Goal: Information Seeking & Learning: Understand process/instructions

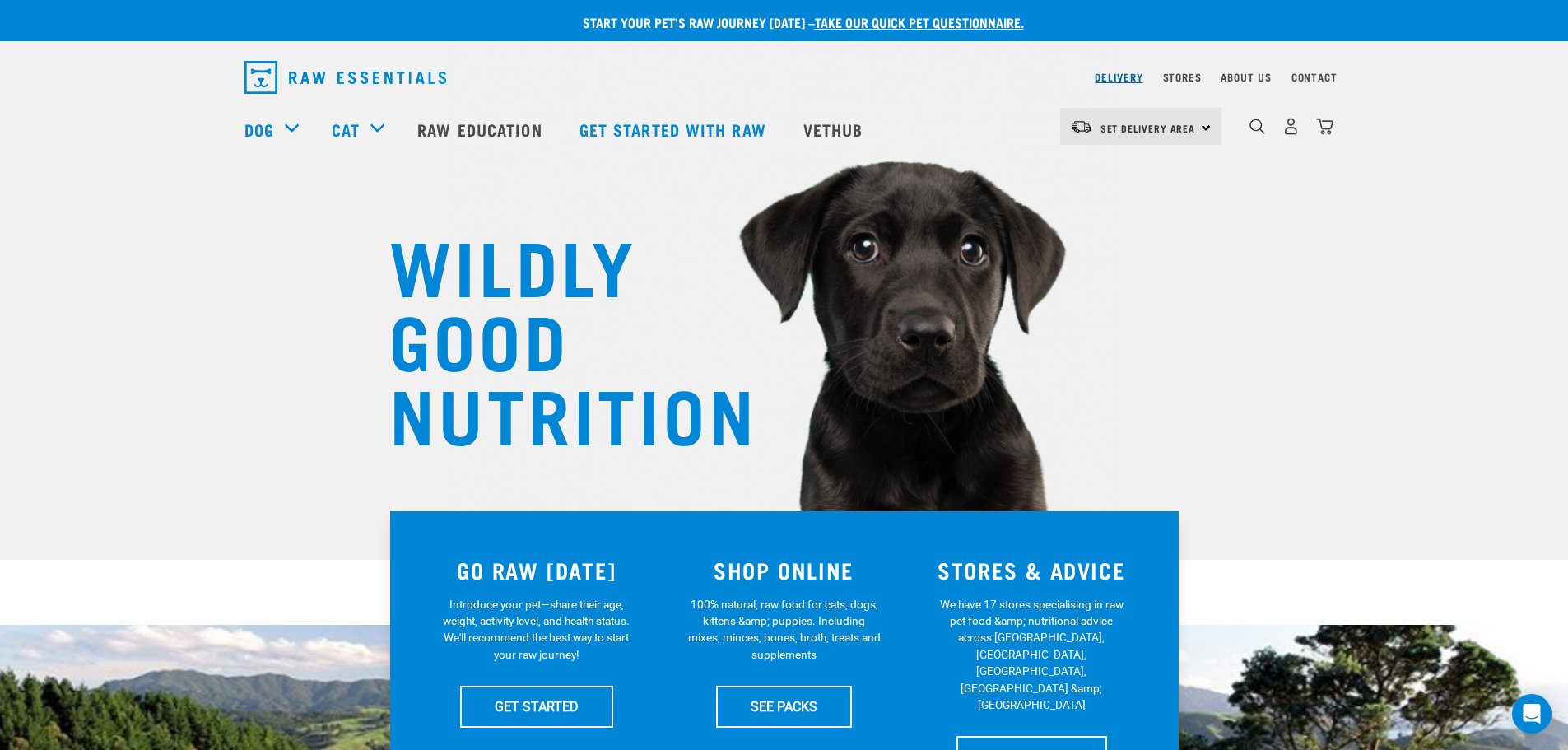
click at [1130, 79] on link "Delivery" at bounding box center [1119, 77] width 48 height 5
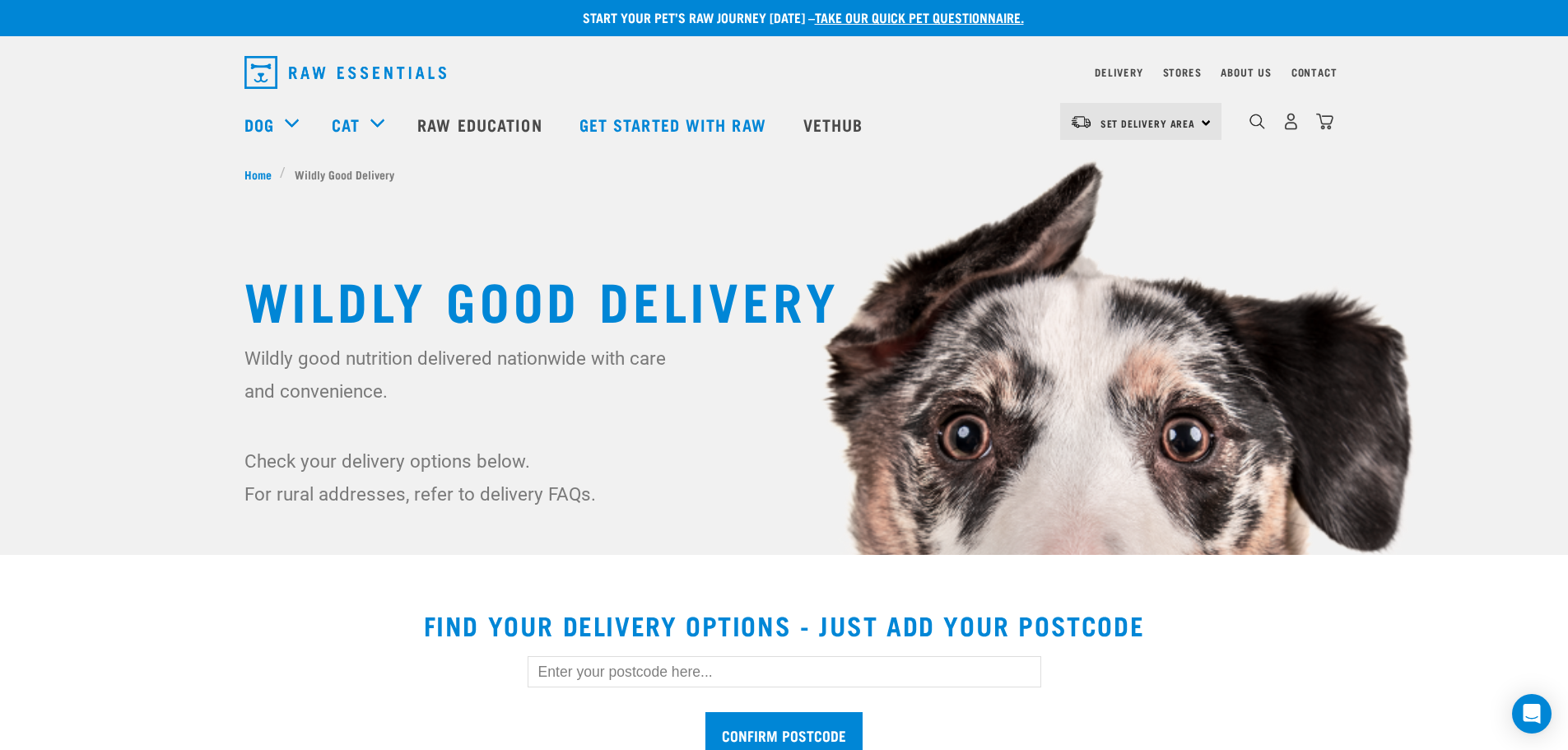
scroll to position [165, 0]
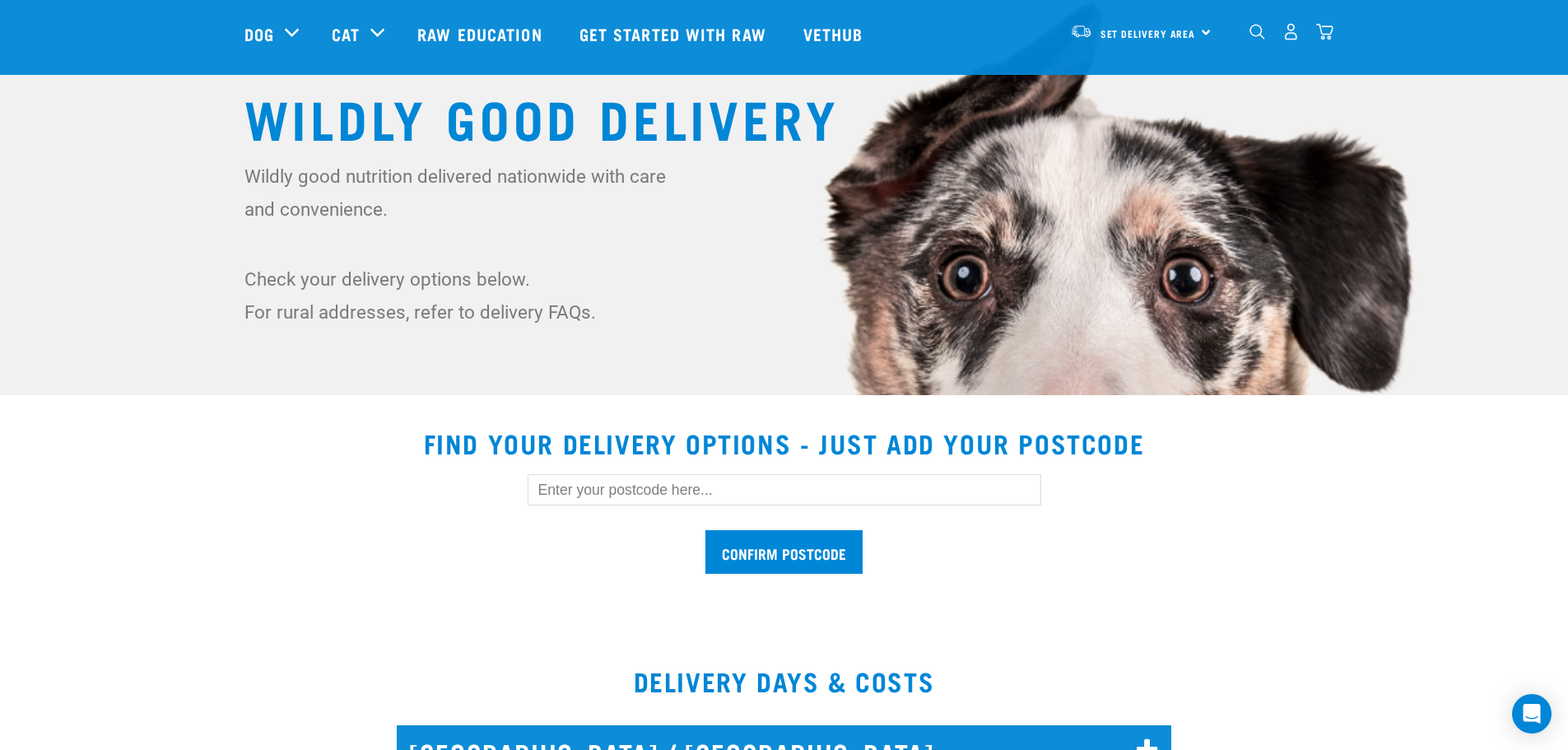
click at [582, 483] on input "text" at bounding box center [784, 489] width 514 height 32
type input "9301"
click at [833, 539] on input "Confirm postcode" at bounding box center [784, 552] width 158 height 43
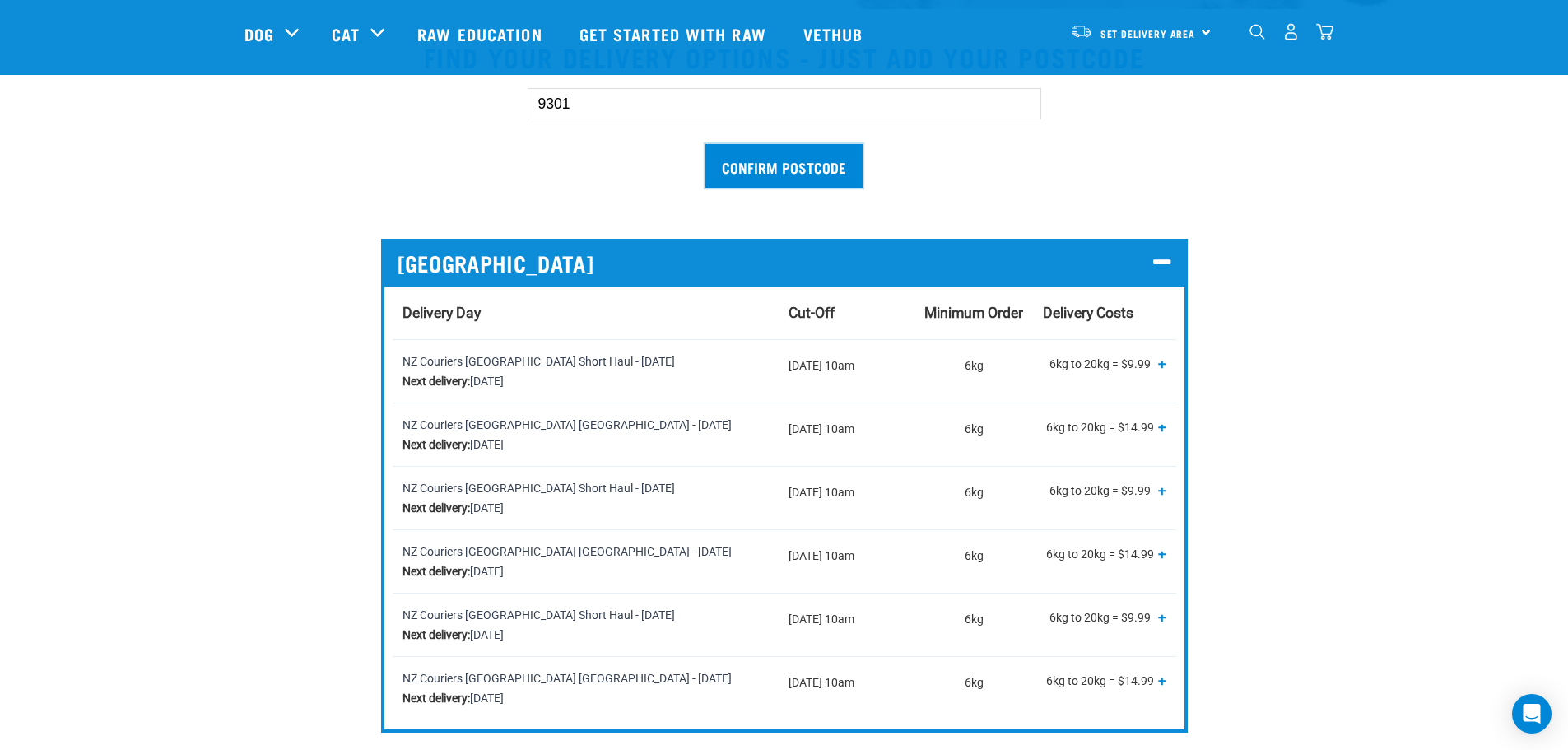
scroll to position [741, 0]
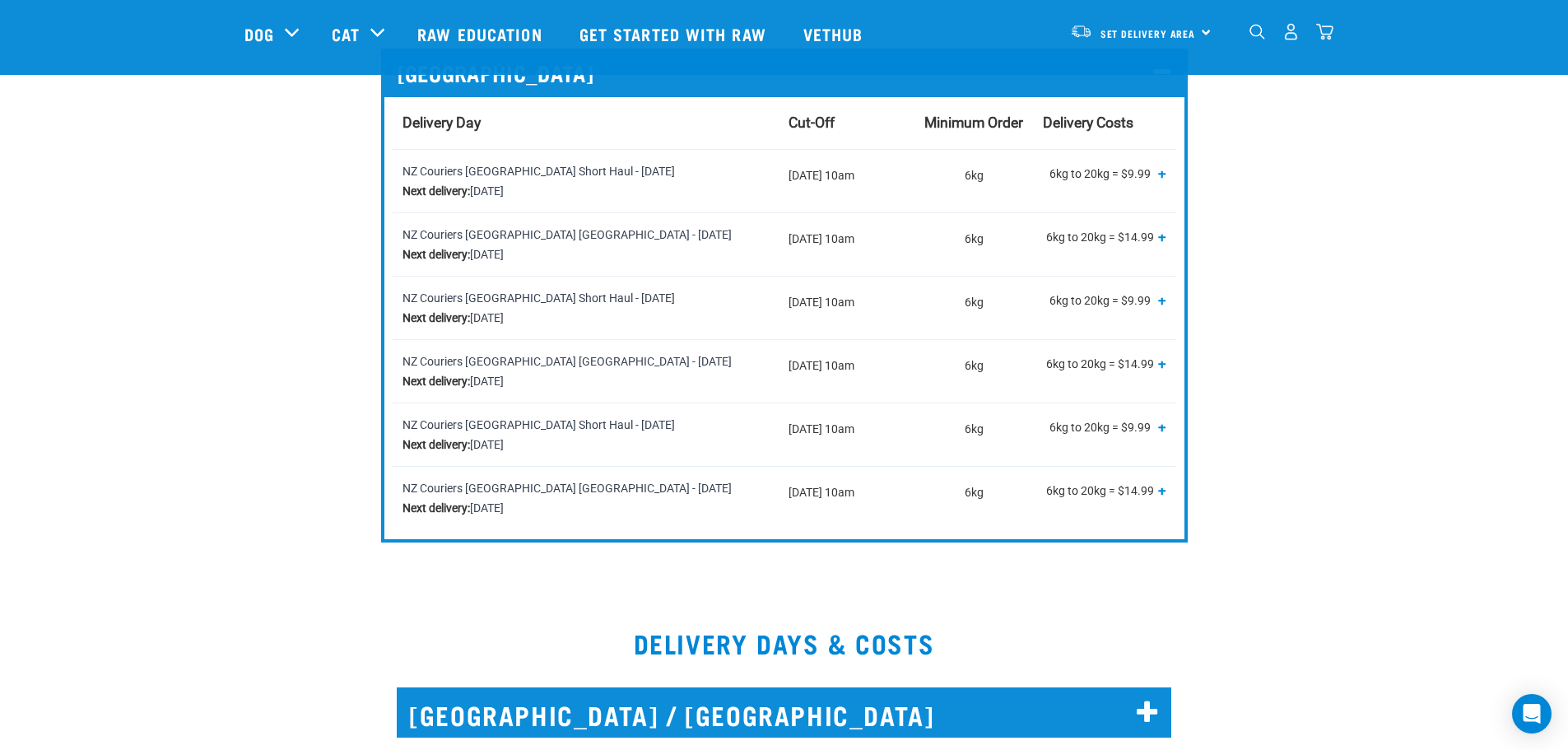
click at [1322, 113] on div "9301 Confirm postcode SOUTH ISLAND Delivery Day Cut-Off Minimum Order Delivery …" at bounding box center [784, 207] width 1106 height 671
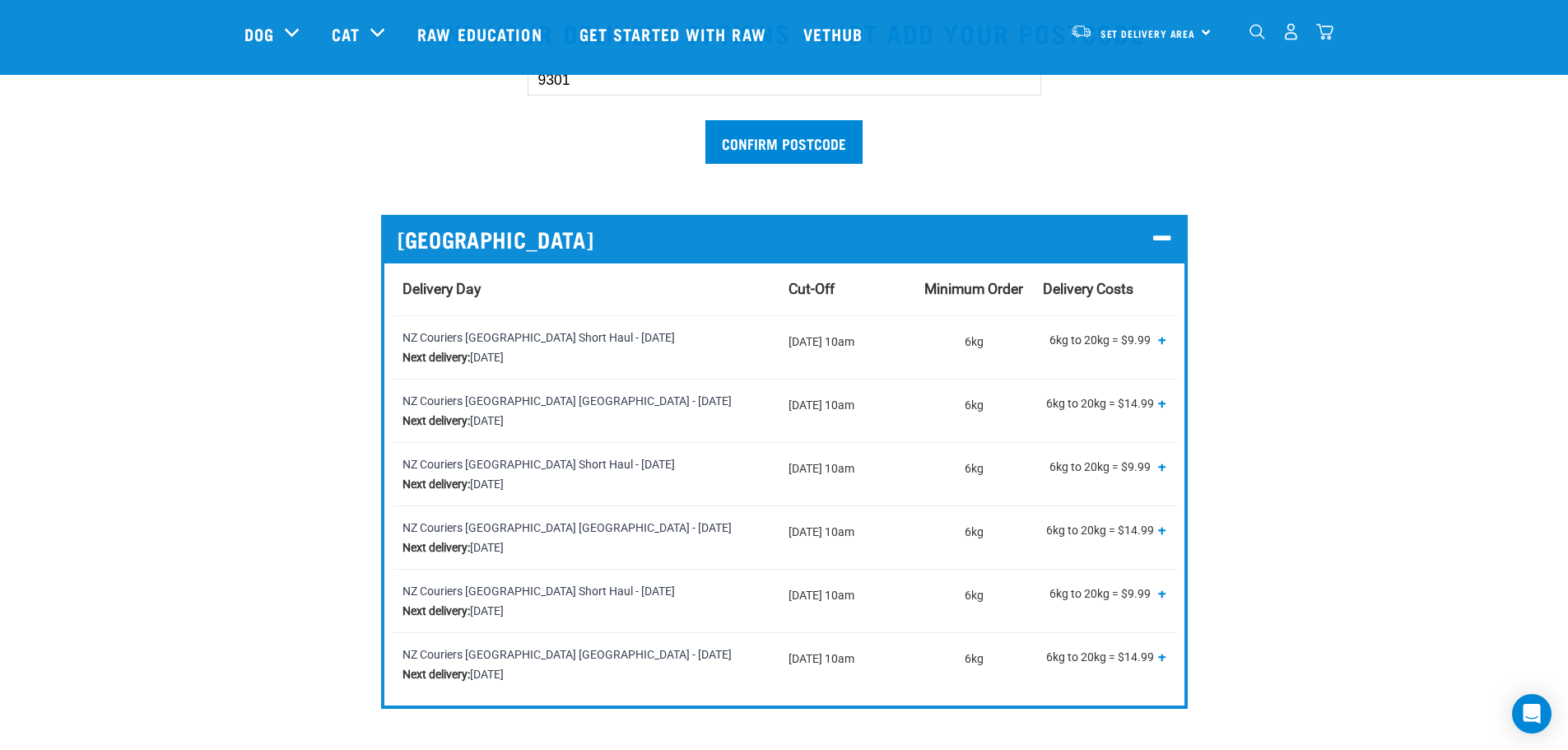
scroll to position [576, 0]
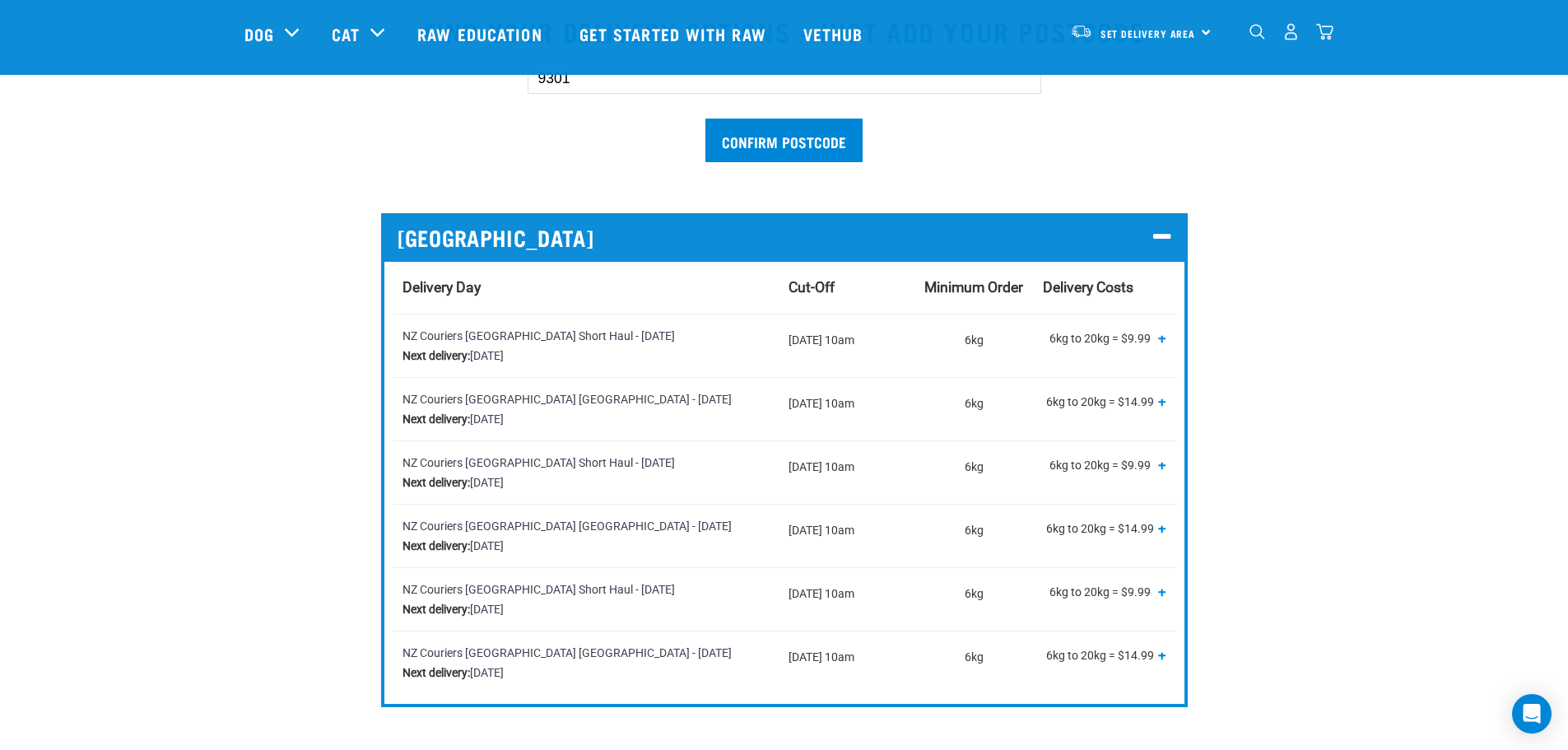
click at [1439, 302] on section "Find your delivery options - just add your postcode 9301 Confirm postcode SOUTH…" at bounding box center [784, 368] width 1568 height 744
click at [1325, 204] on div "9301 Confirm postcode SOUTH ISLAND Delivery Day Cut-Off Minimum Order Delivery …" at bounding box center [784, 371] width 1106 height 671
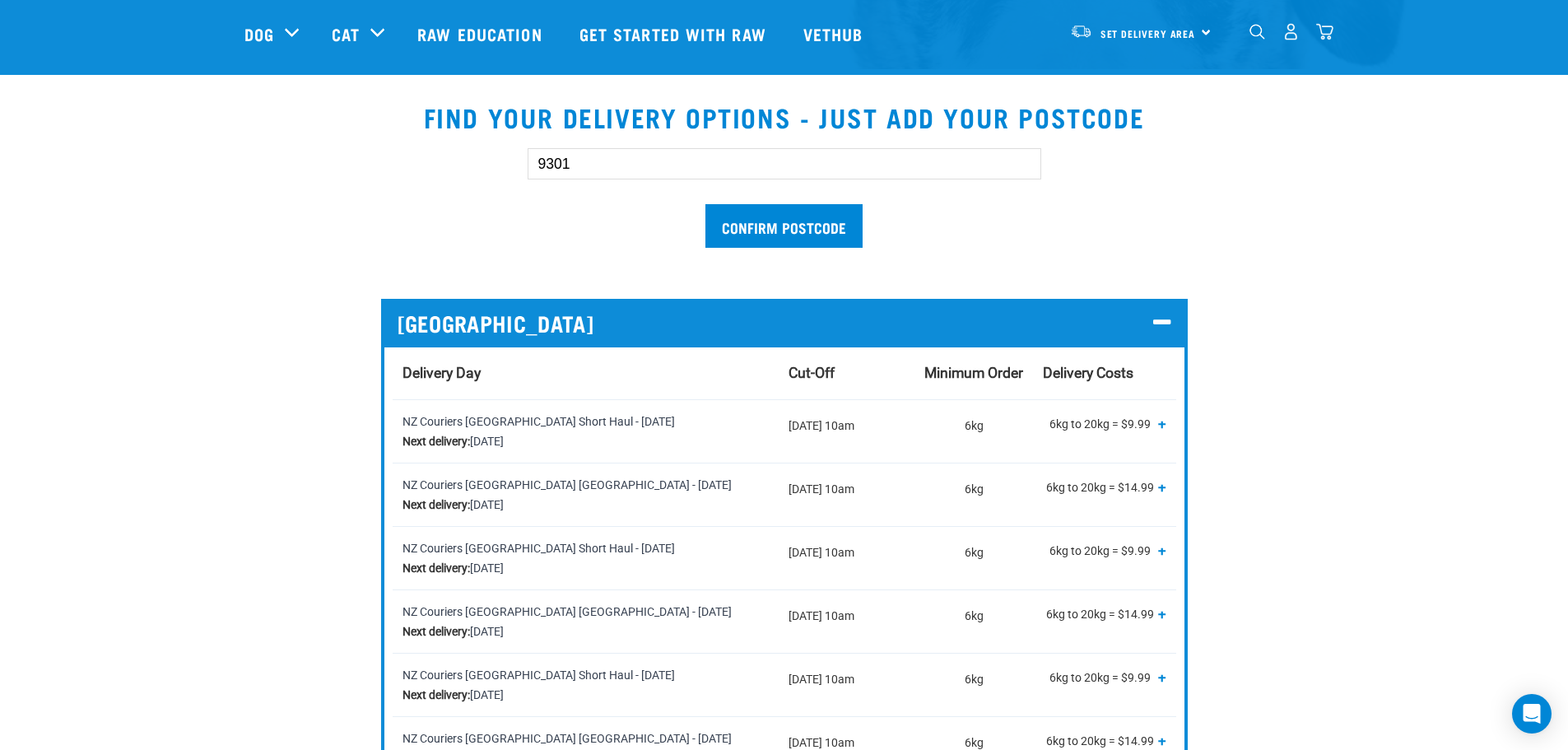
scroll to position [494, 0]
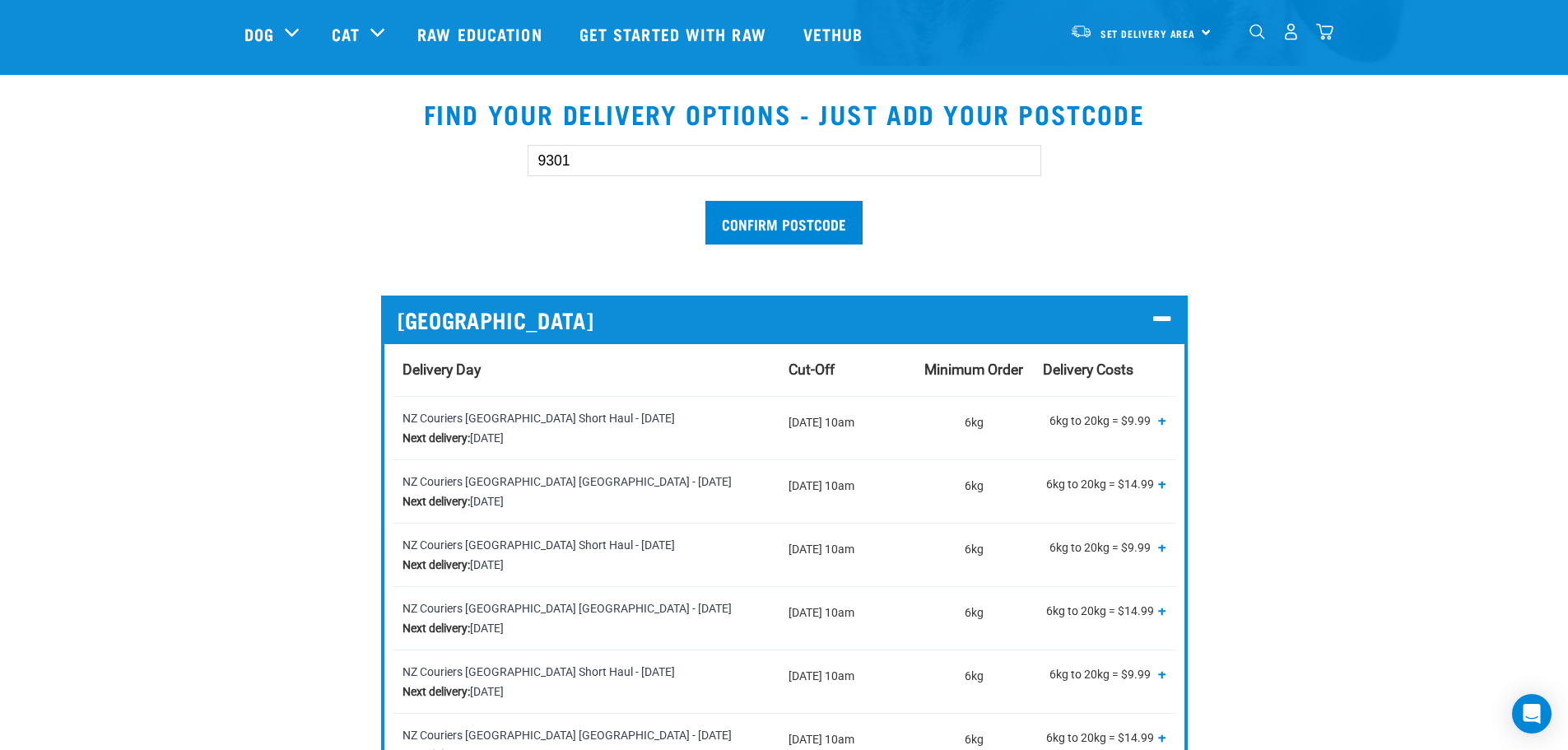
click at [1166, 315] on icon at bounding box center [1161, 320] width 17 height 23
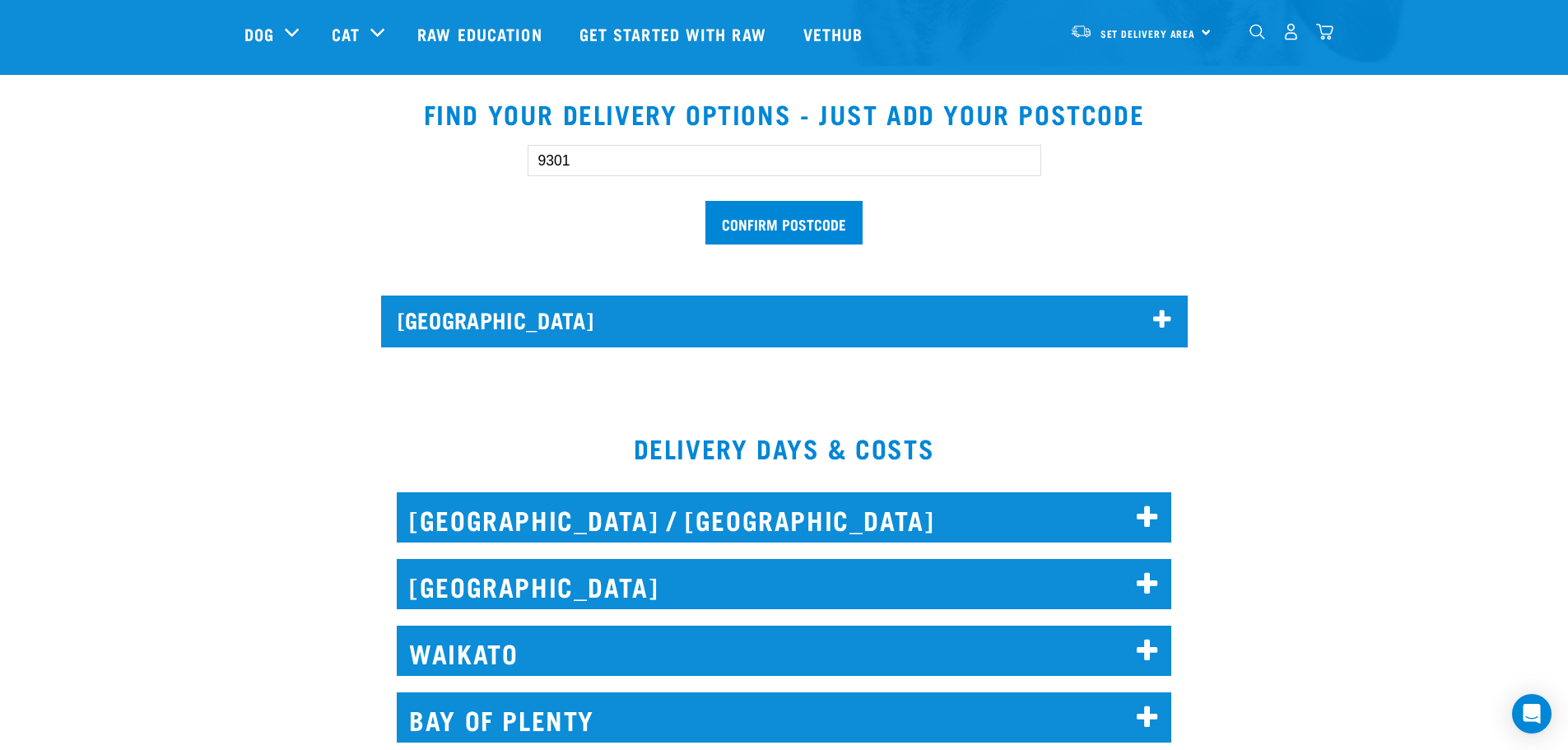
click at [1169, 319] on icon at bounding box center [1161, 320] width 17 height 23
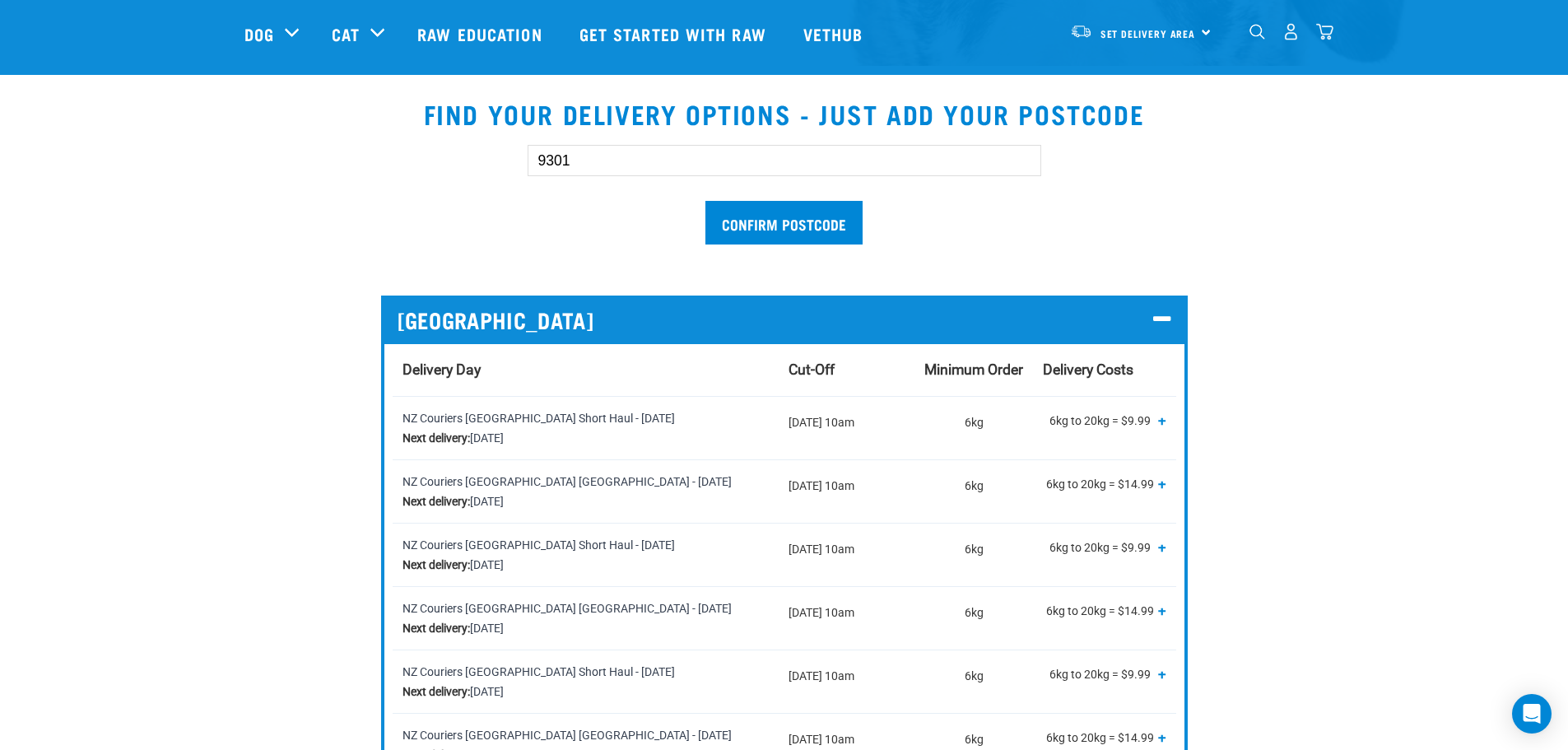
click at [1319, 319] on div "9301 Confirm postcode SOUTH ISLAND Delivery Day Cut-Off Minimum Order Delivery …" at bounding box center [784, 454] width 1106 height 671
click at [1161, 320] on icon at bounding box center [1161, 320] width 17 height 23
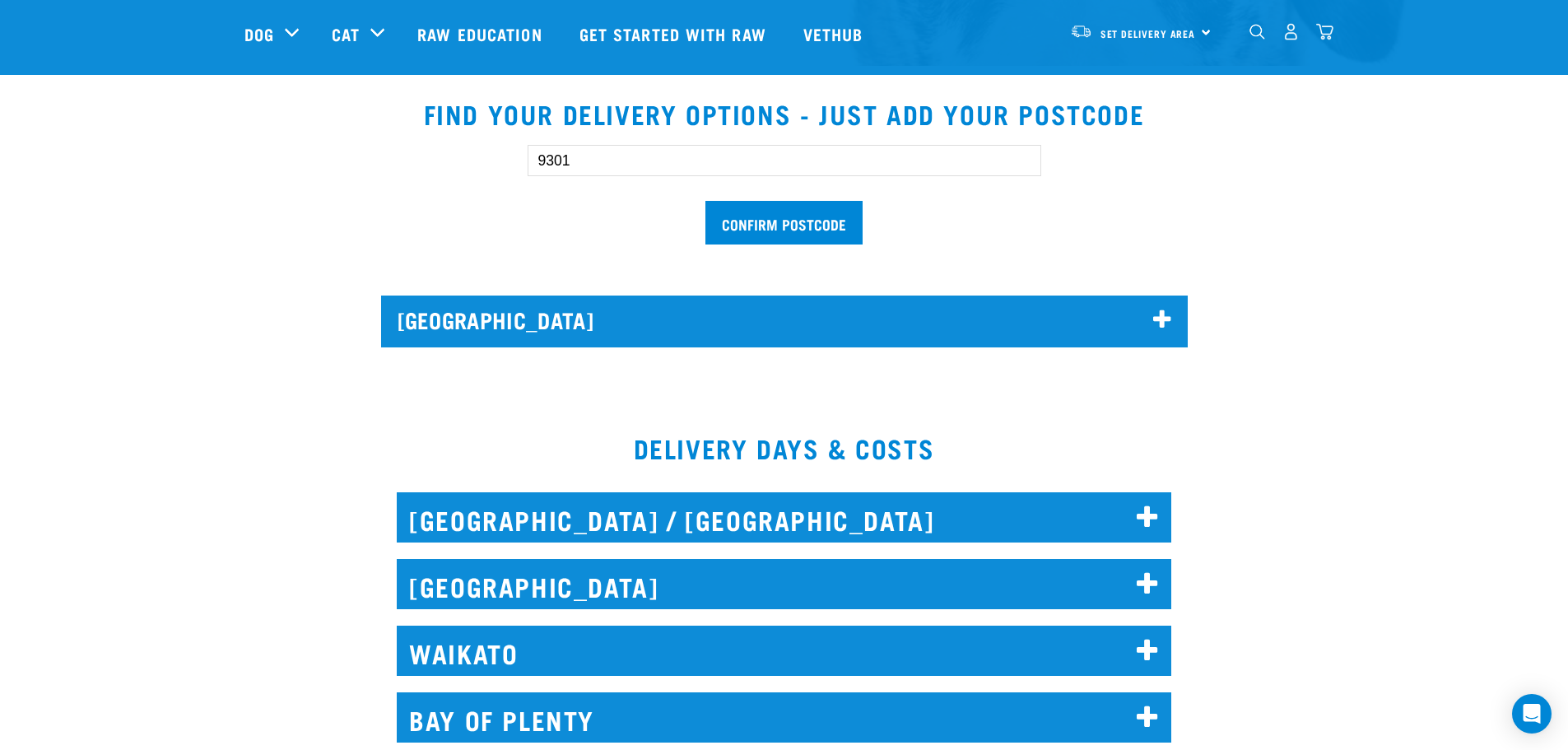
click at [1150, 323] on p "SOUTH ISLAND" at bounding box center [784, 320] width 774 height 25
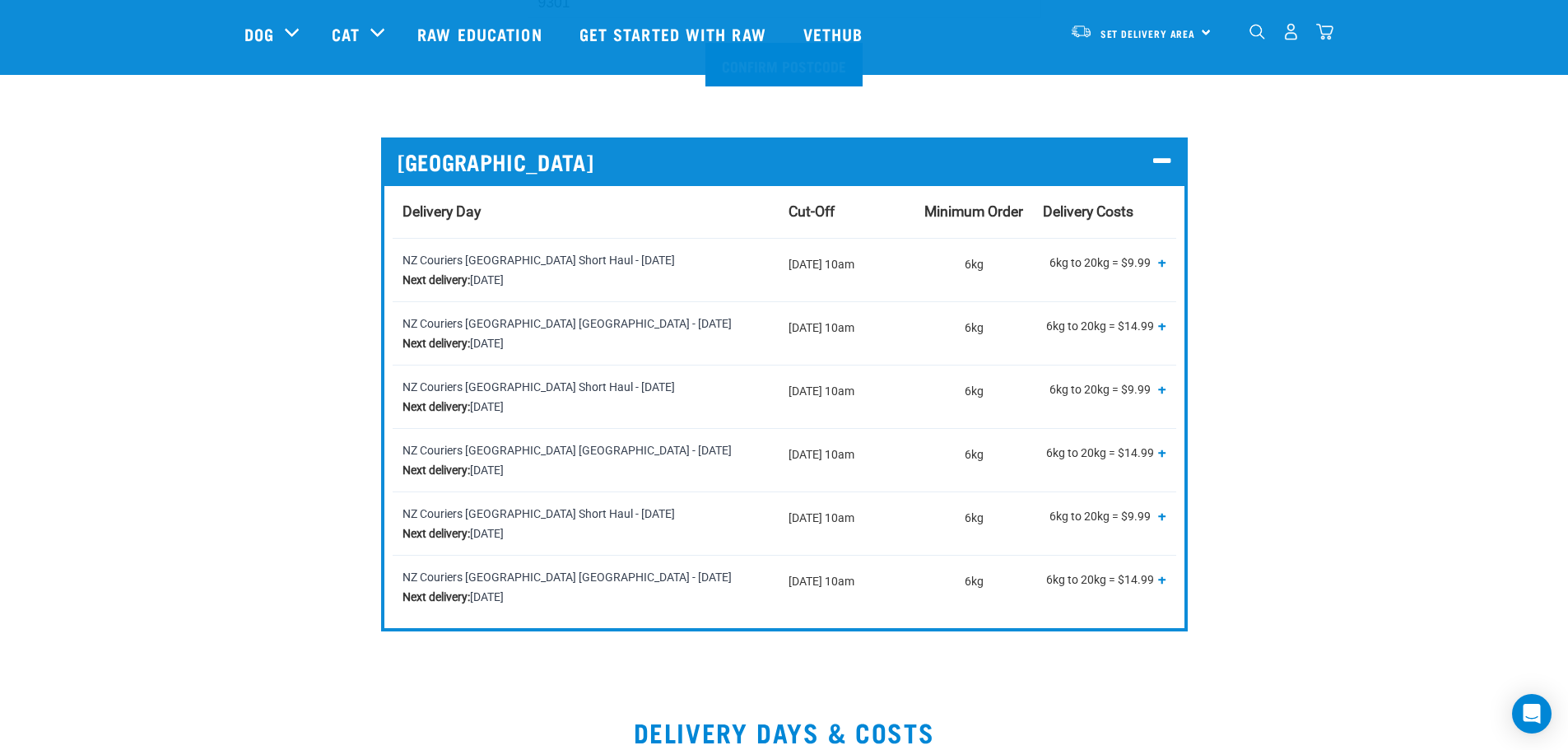
scroll to position [659, 0]
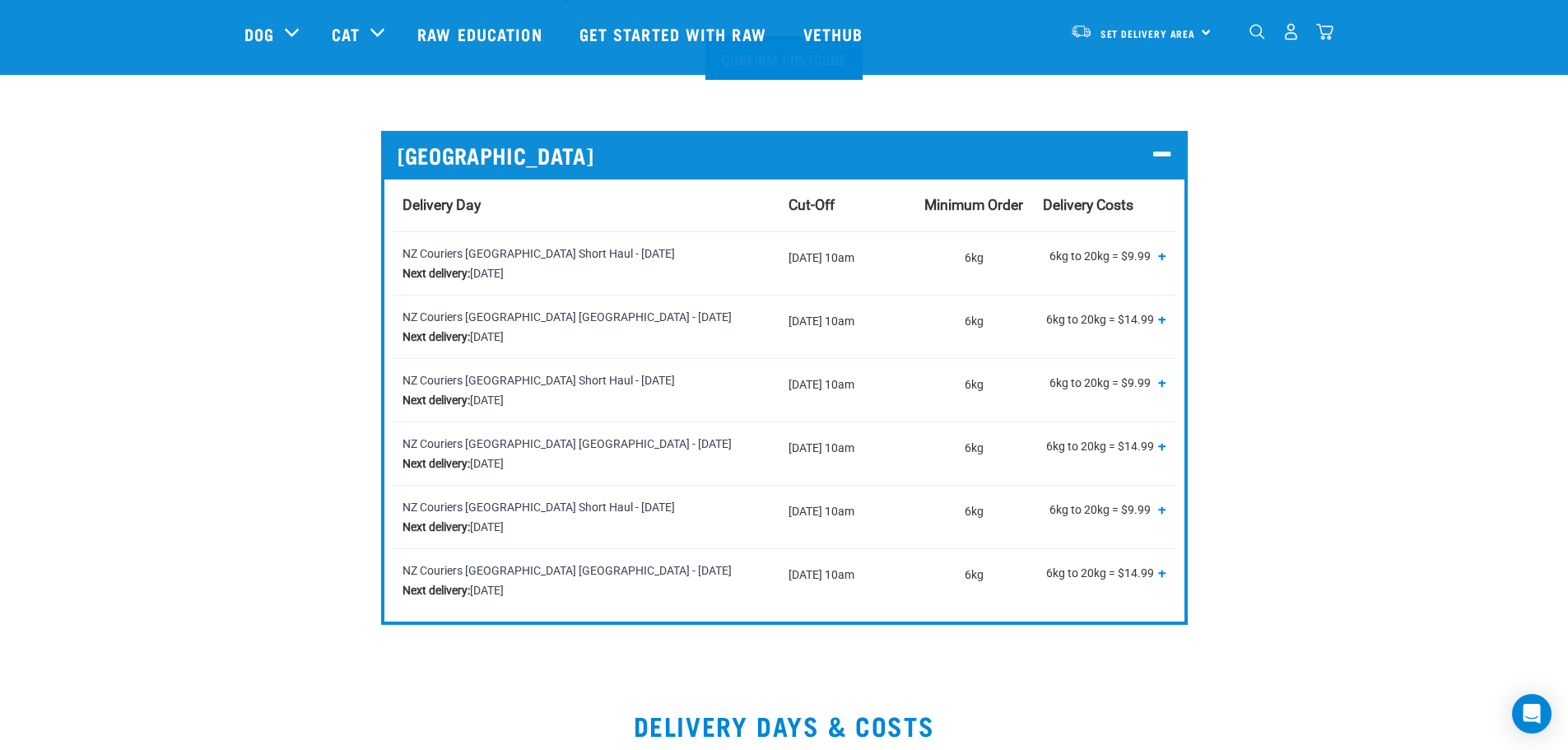
drag, startPoint x: 530, startPoint y: 254, endPoint x: 658, endPoint y: 253, distance: 128.0
click at [658, 253] on div "NZ Couriers South Island Short Haul - Tuesday Next delivery: Tuesday, 21 October" at bounding box center [585, 264] width 366 height 40
drag, startPoint x: 522, startPoint y: 321, endPoint x: 653, endPoint y: 317, distance: 131.1
click at [645, 319] on div "NZ Couriers South Island Long Haul - Tuesday Next delivery: Tuesday, 21 October" at bounding box center [585, 327] width 366 height 40
drag, startPoint x: 1048, startPoint y: 317, endPoint x: 1191, endPoint y: 319, distance: 143.0
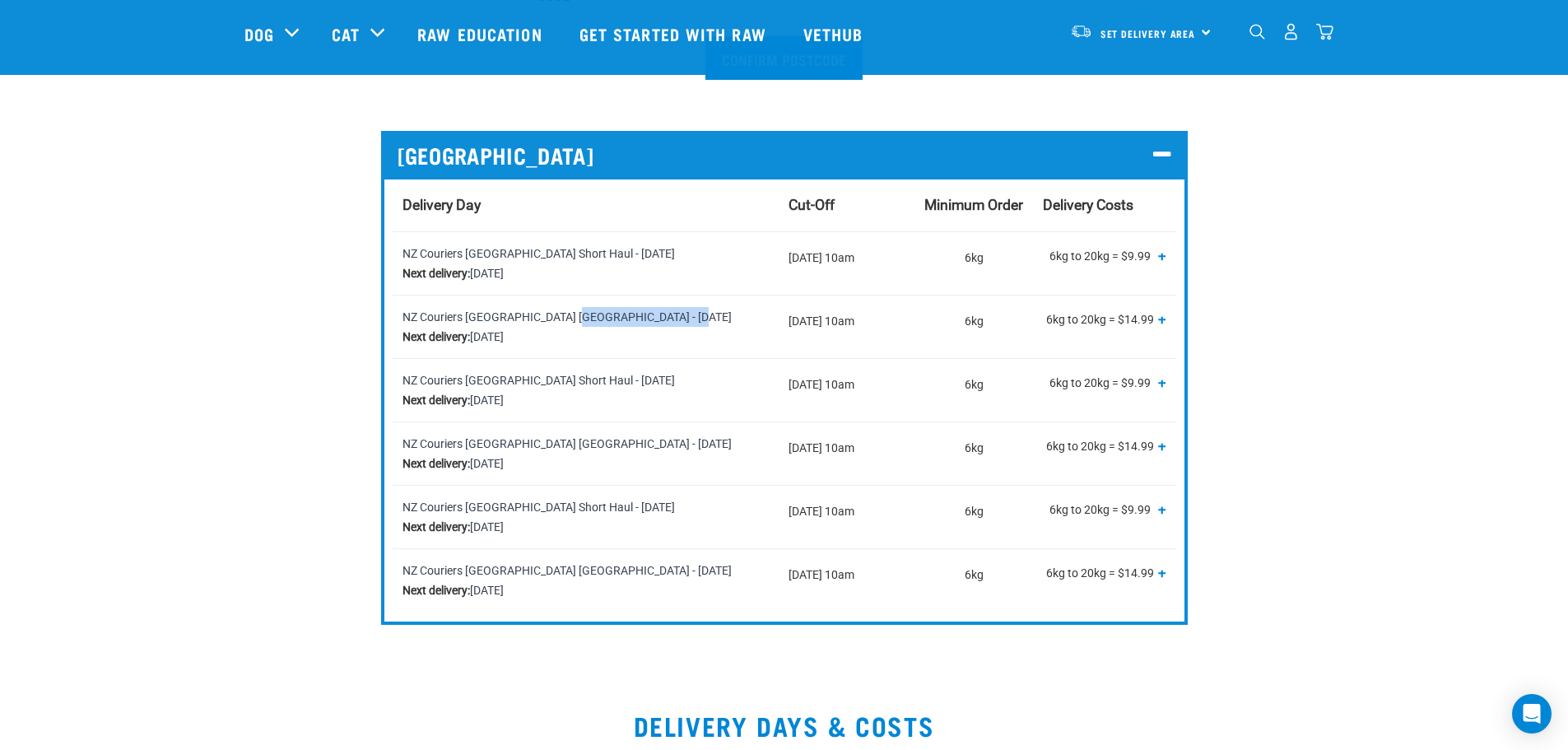
click at [1191, 319] on div "9301 Confirm postcode SOUTH ISLAND Delivery Day Cut-Off Minimum Order Delivery …" at bounding box center [784, 289] width 1106 height 671
drag, startPoint x: 556, startPoint y: 510, endPoint x: 642, endPoint y: 510, distance: 86.0
click at [642, 510] on div "NZ Couriers South Island Short Haul - Friday Next delivery: Friday, 17 October" at bounding box center [585, 517] width 366 height 40
drag, startPoint x: 510, startPoint y: 577, endPoint x: 628, endPoint y: 580, distance: 118.0
click at [628, 580] on div "NZ Couriers South Island Long Haul - Friday Next delivery: Friday, 17 October" at bounding box center [585, 581] width 366 height 40
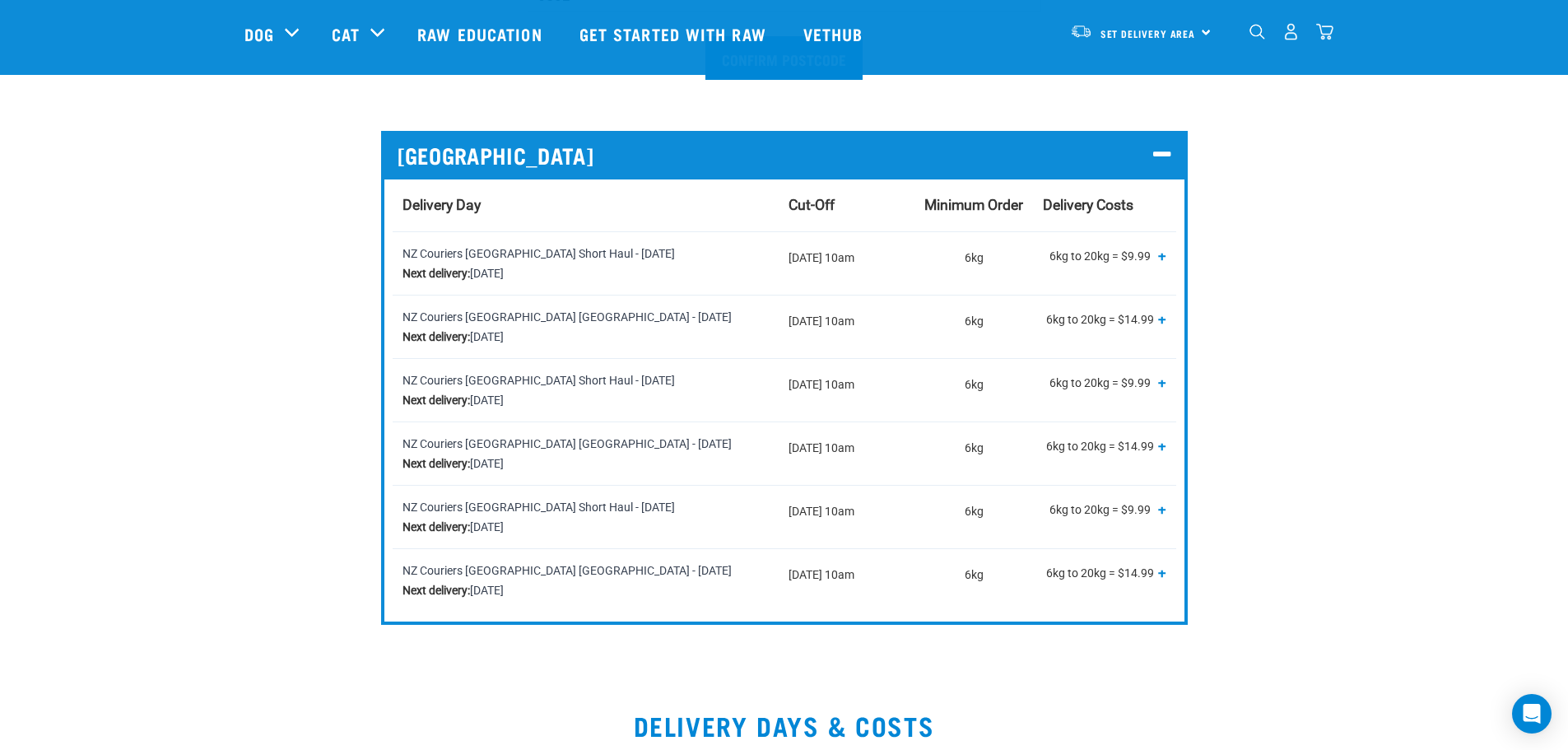
click at [717, 545] on td "NZ Couriers South Island Short Haul - Friday Next delivery: Friday, 17 October" at bounding box center [586, 516] width 386 height 63
